Goal: Task Accomplishment & Management: Complete application form

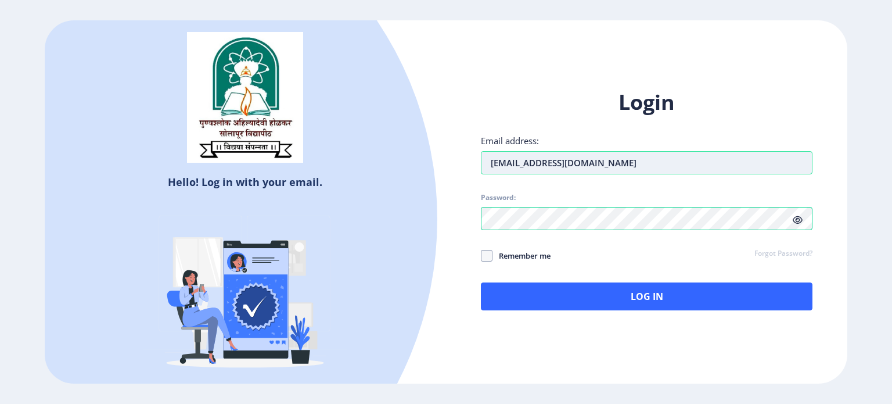
click at [573, 159] on input "[EMAIL_ADDRESS][DOMAIN_NAME]" at bounding box center [647, 162] width 332 height 23
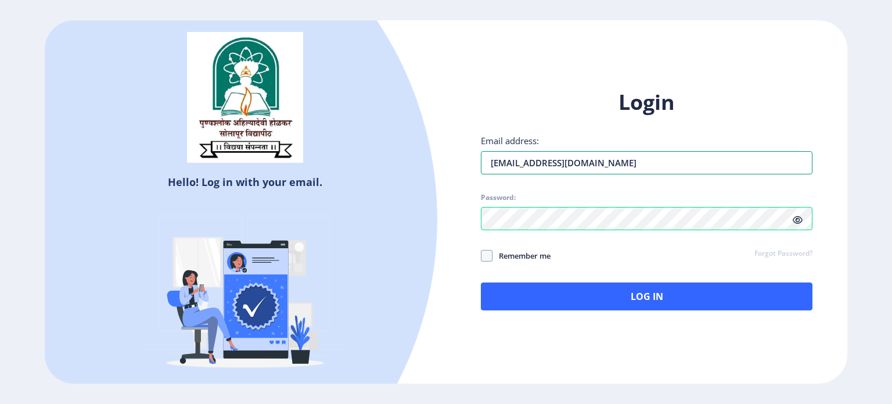
drag, startPoint x: 573, startPoint y: 159, endPoint x: 457, endPoint y: 166, distance: 116.4
click at [457, 166] on div "Login Email address: [EMAIL_ADDRESS][DOMAIN_NAME] Password: Remember me Forgot …" at bounding box center [646, 208] width 401 height 275
type input "[EMAIL_ADDRESS][DOMAIN_NAME]"
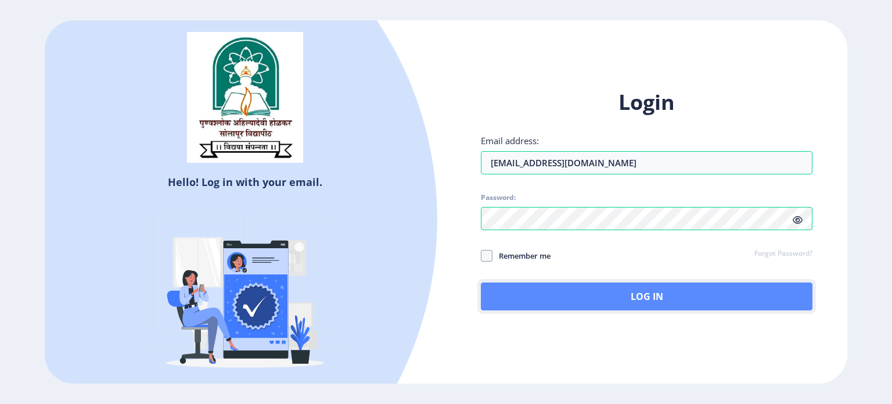
click at [565, 305] on button "Log In" at bounding box center [647, 296] width 332 height 28
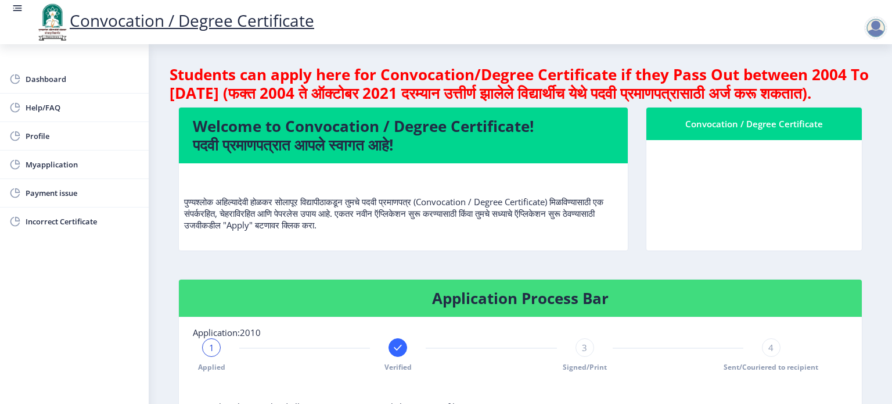
click at [888, 168] on nb-layout-column "Students can apply here for Convocation/Degree Certificate if they Pass Out bet…" at bounding box center [520, 356] width 743 height 625
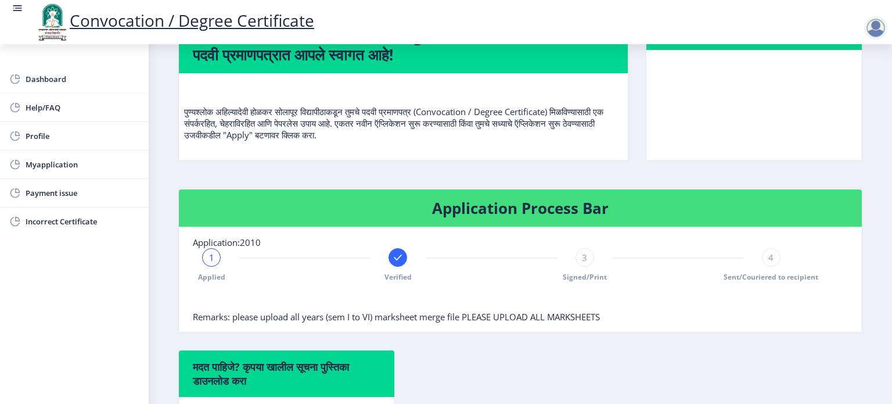
scroll to position [88, 0]
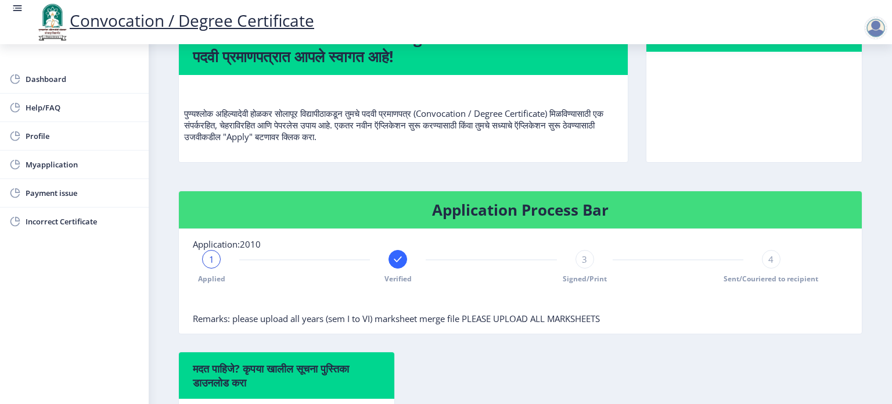
click at [404, 283] on div "Verified" at bounding box center [397, 267] width 19 height 34
click at [51, 166] on span "Myapplication" at bounding box center [83, 164] width 114 height 14
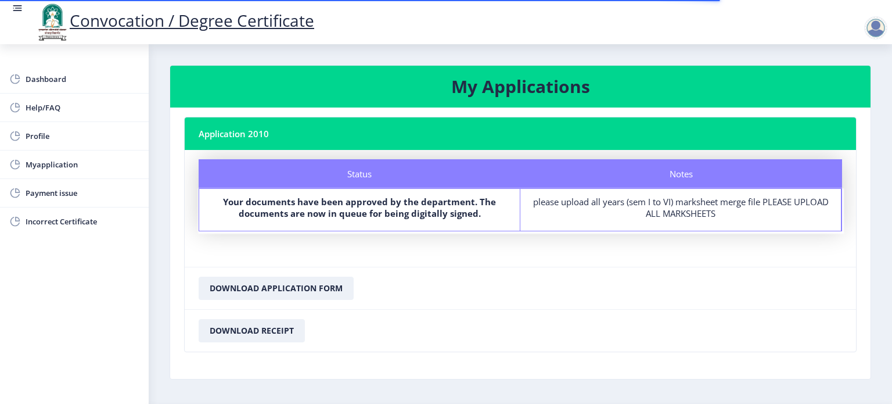
click at [664, 207] on div "please upload all years (sem I to VI) marksheet merge file PLEASE UPLOAD ALL MA…" at bounding box center [681, 207] width 300 height 23
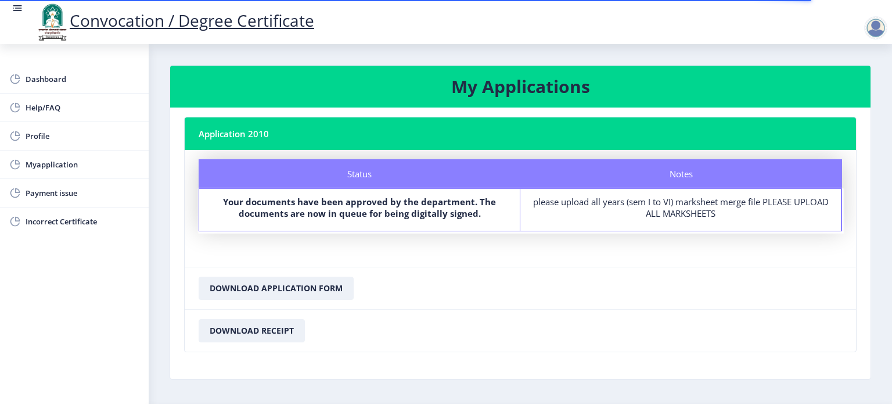
click at [664, 207] on div "please upload all years (sem I to VI) marksheet merge file PLEASE UPLOAD ALL MA…" at bounding box center [681, 207] width 300 height 23
click at [653, 178] on div "Notes" at bounding box center [681, 173] width 322 height 29
click at [668, 213] on div "please upload all years (sem I to VI) marksheet merge file PLEASE UPLOAD ALL MA…" at bounding box center [681, 207] width 300 height 23
click at [672, 216] on div "please upload all years (sem I to VI) marksheet merge file PLEASE UPLOAD ALL MA…" at bounding box center [681, 207] width 300 height 23
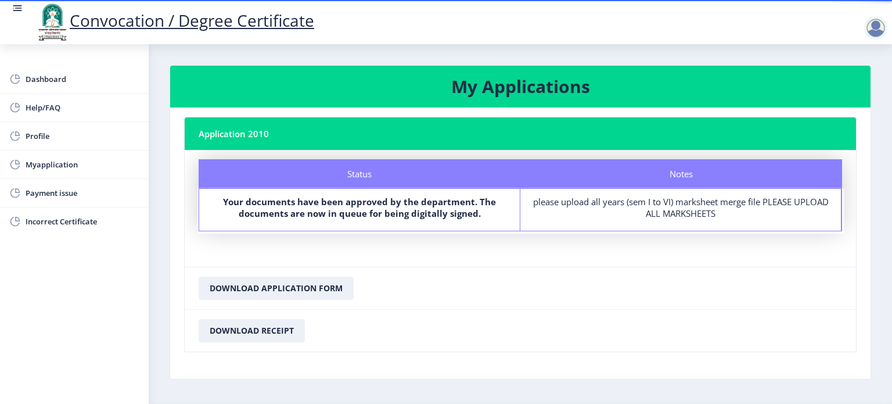
click at [672, 216] on div "please upload all years (sem I to VI) marksheet merge file PLEASE UPLOAD ALL MA…" at bounding box center [681, 207] width 300 height 23
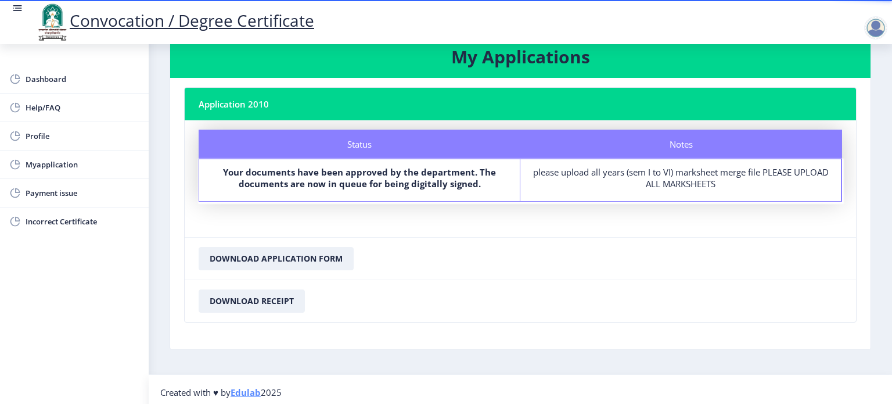
scroll to position [34, 0]
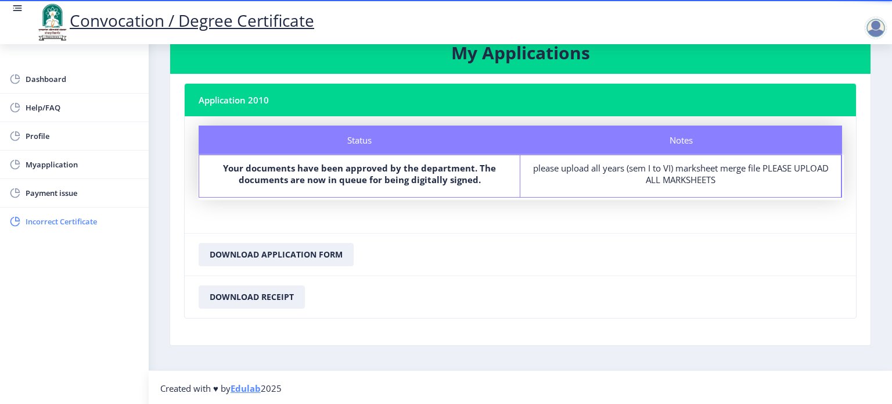
click at [86, 224] on span "Incorrect Certificate" at bounding box center [83, 221] width 114 height 14
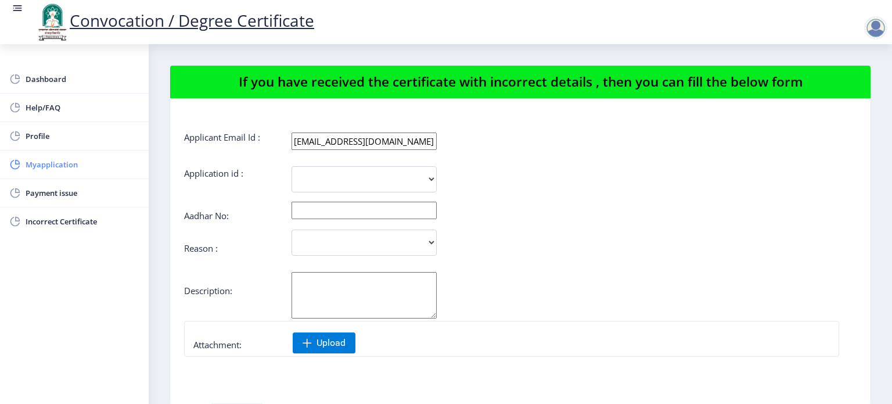
click at [51, 171] on span "Myapplication" at bounding box center [83, 164] width 114 height 14
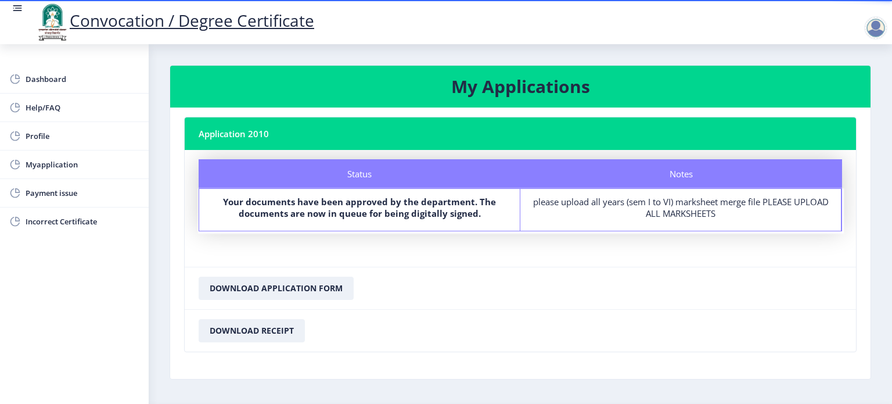
click at [779, 203] on div "please upload all years (sem I to VI) marksheet merge file PLEASE UPLOAD ALL MA…" at bounding box center [681, 207] width 300 height 23
drag, startPoint x: 779, startPoint y: 203, endPoint x: 669, endPoint y: 197, distance: 109.9
click at [669, 197] on div "please upload all years (sem I to VI) marksheet merge file PLEASE UPLOAD ALL MA…" at bounding box center [681, 207] width 300 height 23
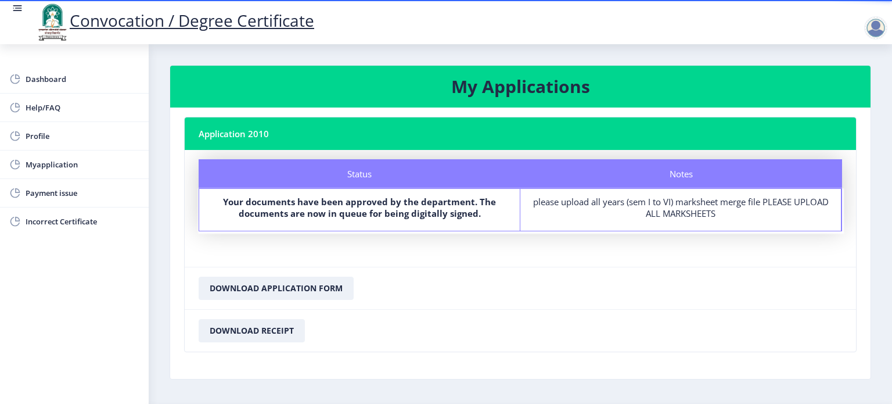
click at [675, 168] on div "Notes" at bounding box center [681, 173] width 322 height 29
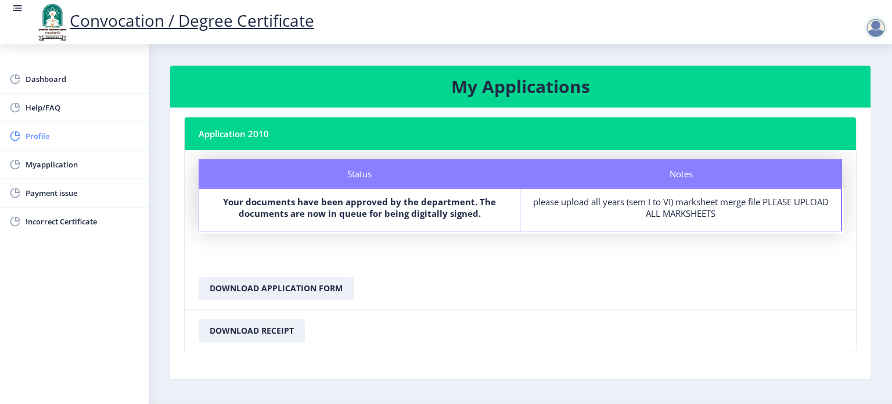
click at [116, 130] on span "Profile" at bounding box center [83, 136] width 114 height 14
select select
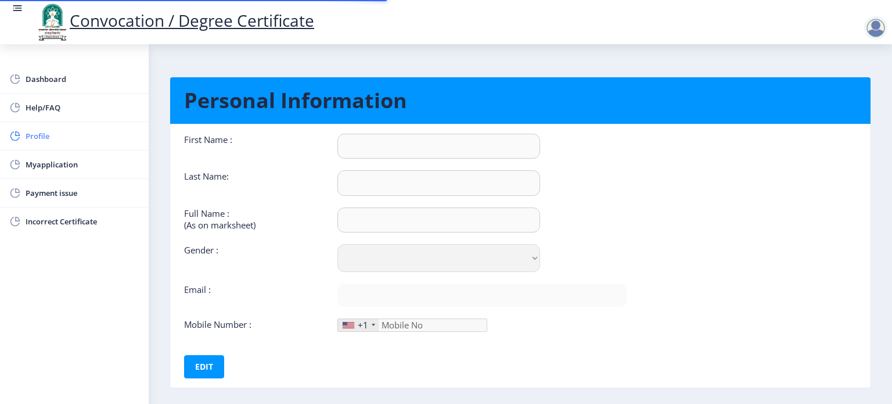
type input "[PERSON_NAME]"
type input "KULKARNI"
type input "[PERSON_NAME] [PERSON_NAME]"
select select "[DEMOGRAPHIC_DATA]"
type input "[EMAIL_ADDRESS][DOMAIN_NAME]"
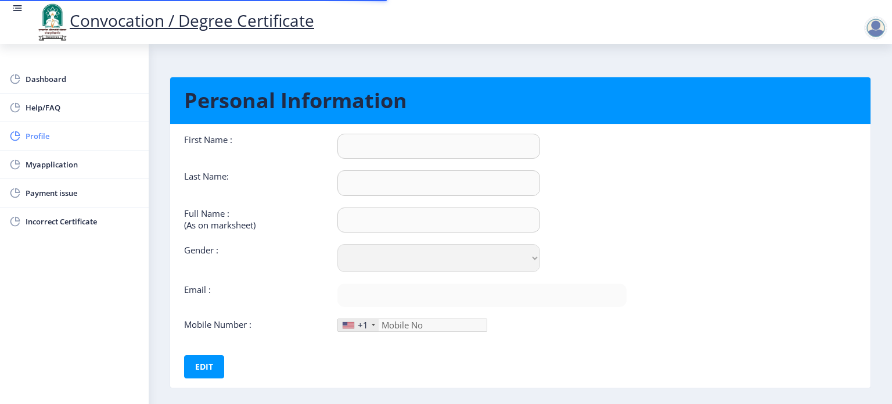
type input "9423590183"
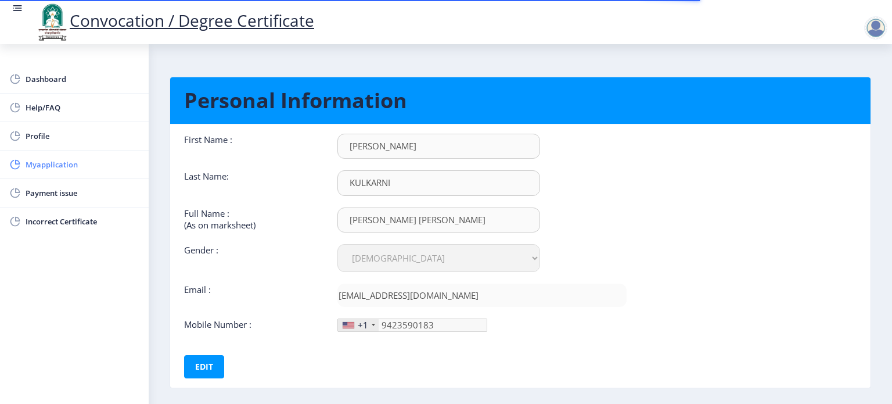
click at [92, 174] on link "Myapplication" at bounding box center [74, 164] width 149 height 28
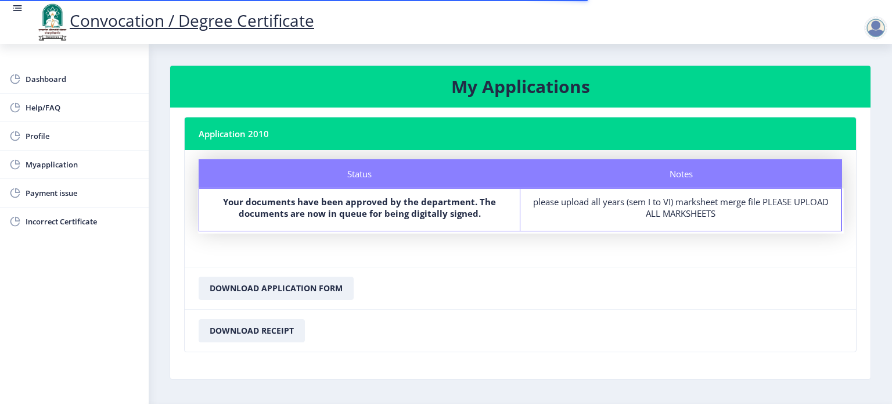
click at [707, 195] on div "Notes please upload all years (sem I to VI) marksheet merge file PLEASE UPLOAD …" at bounding box center [680, 210] width 321 height 42
click at [665, 177] on div "Notes" at bounding box center [681, 173] width 322 height 29
click at [581, 204] on div "please upload all years (sem I to VI) marksheet merge file PLEASE UPLOAD ALL MA…" at bounding box center [681, 207] width 300 height 23
